Goal: Information Seeking & Learning: Learn about a topic

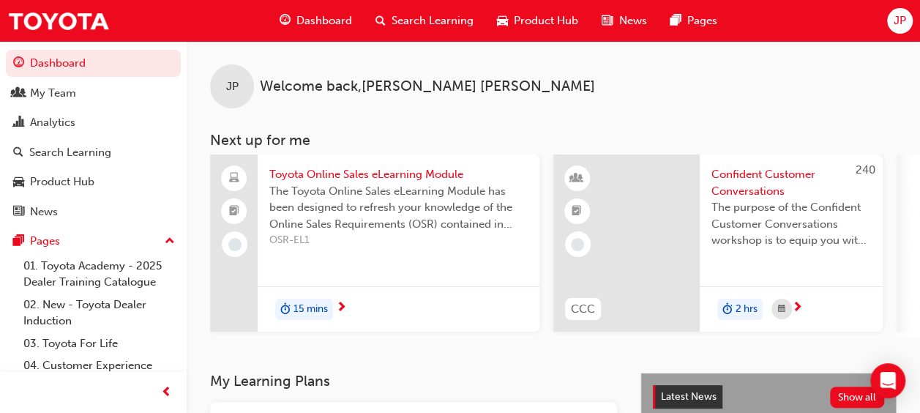
click at [459, 26] on span "Search Learning" at bounding box center [433, 20] width 82 height 17
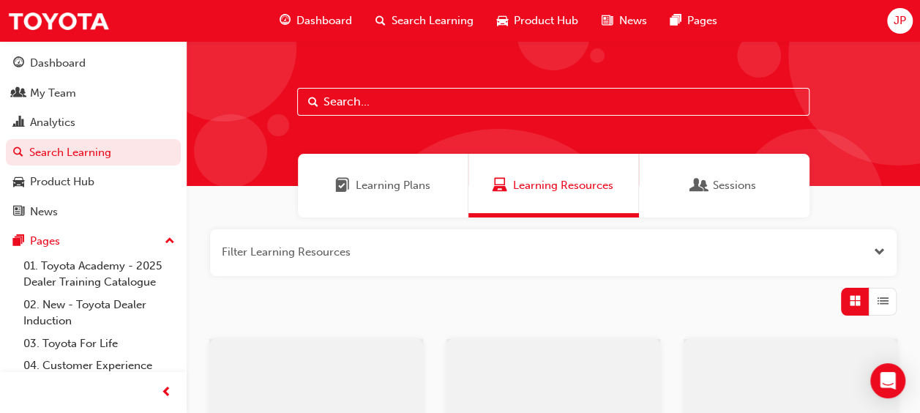
click at [450, 110] on input "text" at bounding box center [553, 102] width 513 height 28
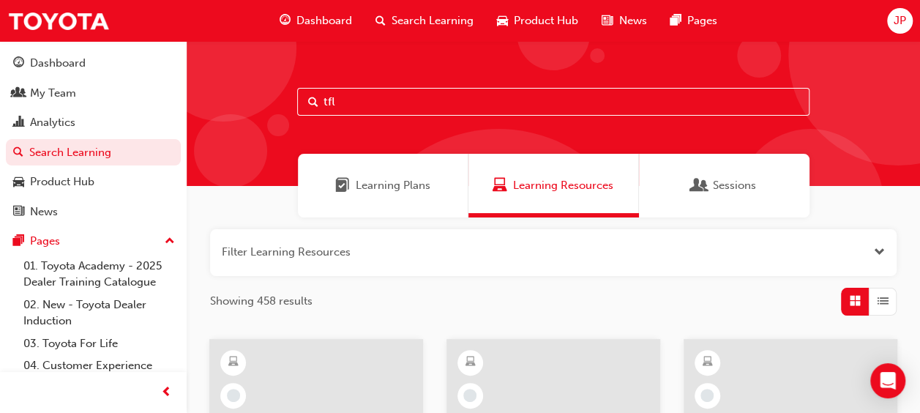
type input "tfl"
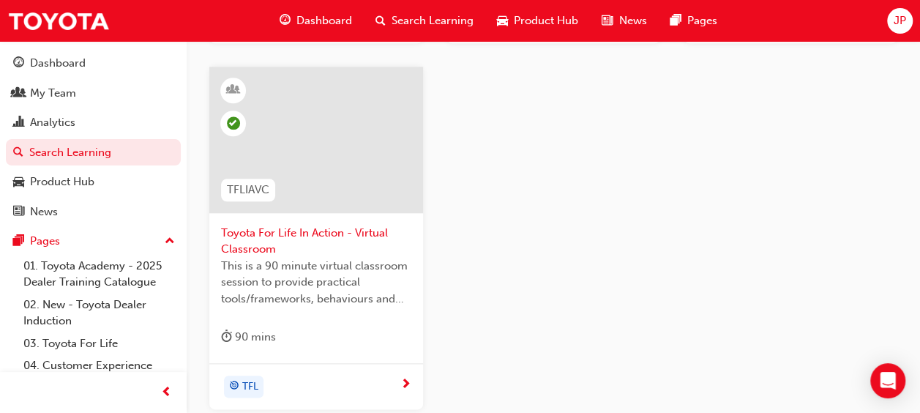
scroll to position [732, 0]
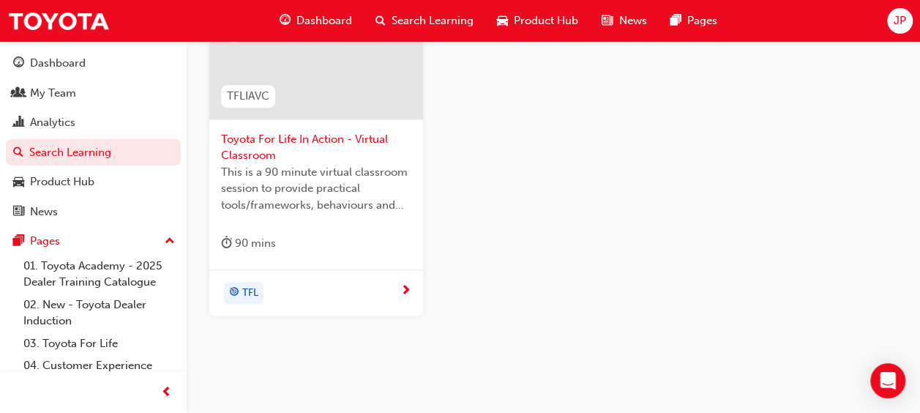
click at [309, 302] on div "TFL" at bounding box center [316, 292] width 214 height 46
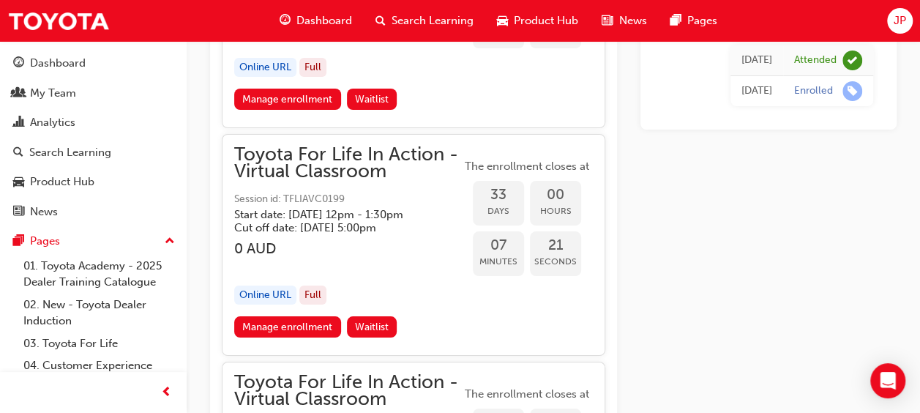
scroll to position [11038, 0]
